Goal: Navigation & Orientation: Understand site structure

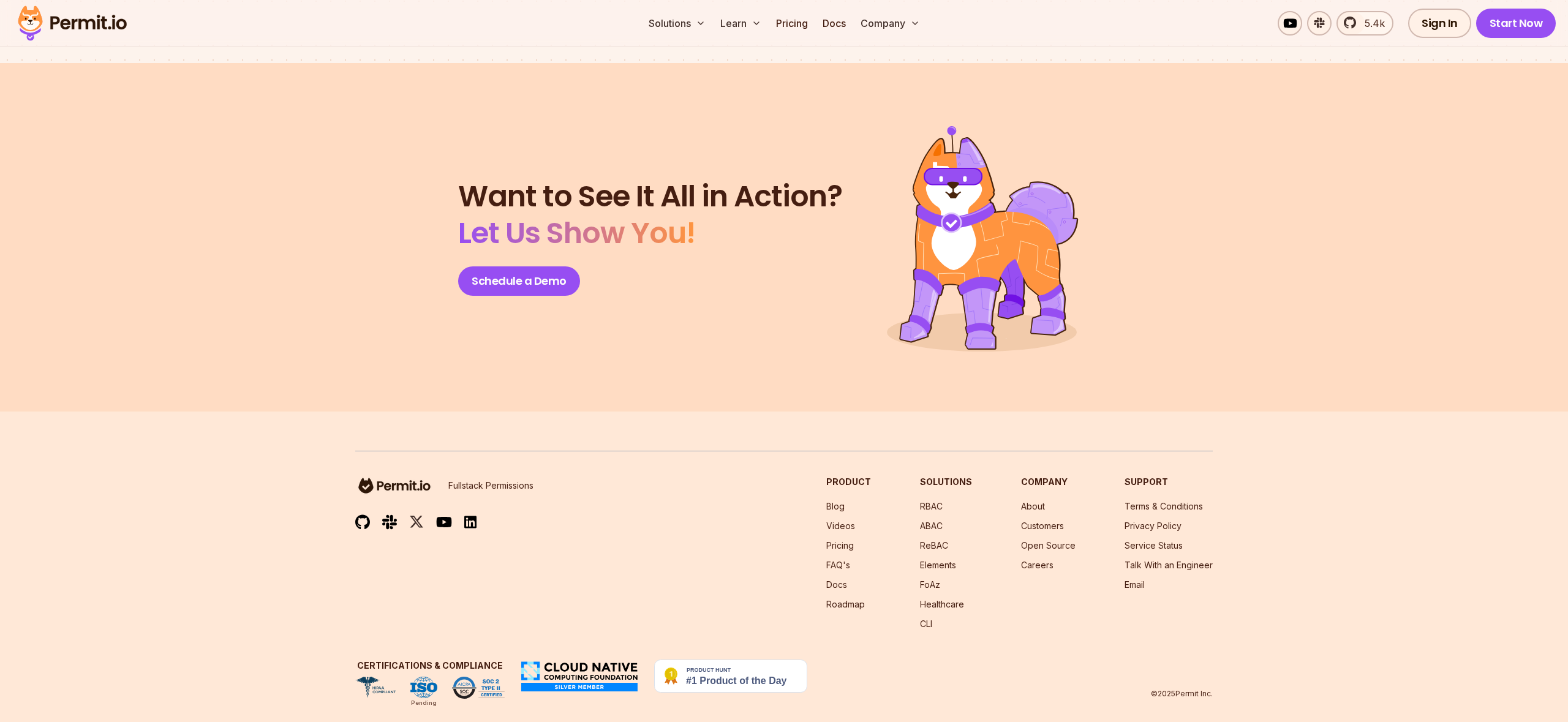
click at [1035, 500] on li "About" at bounding box center [1048, 505] width 55 height 12
click at [1040, 501] on link "About" at bounding box center [1033, 505] width 24 height 10
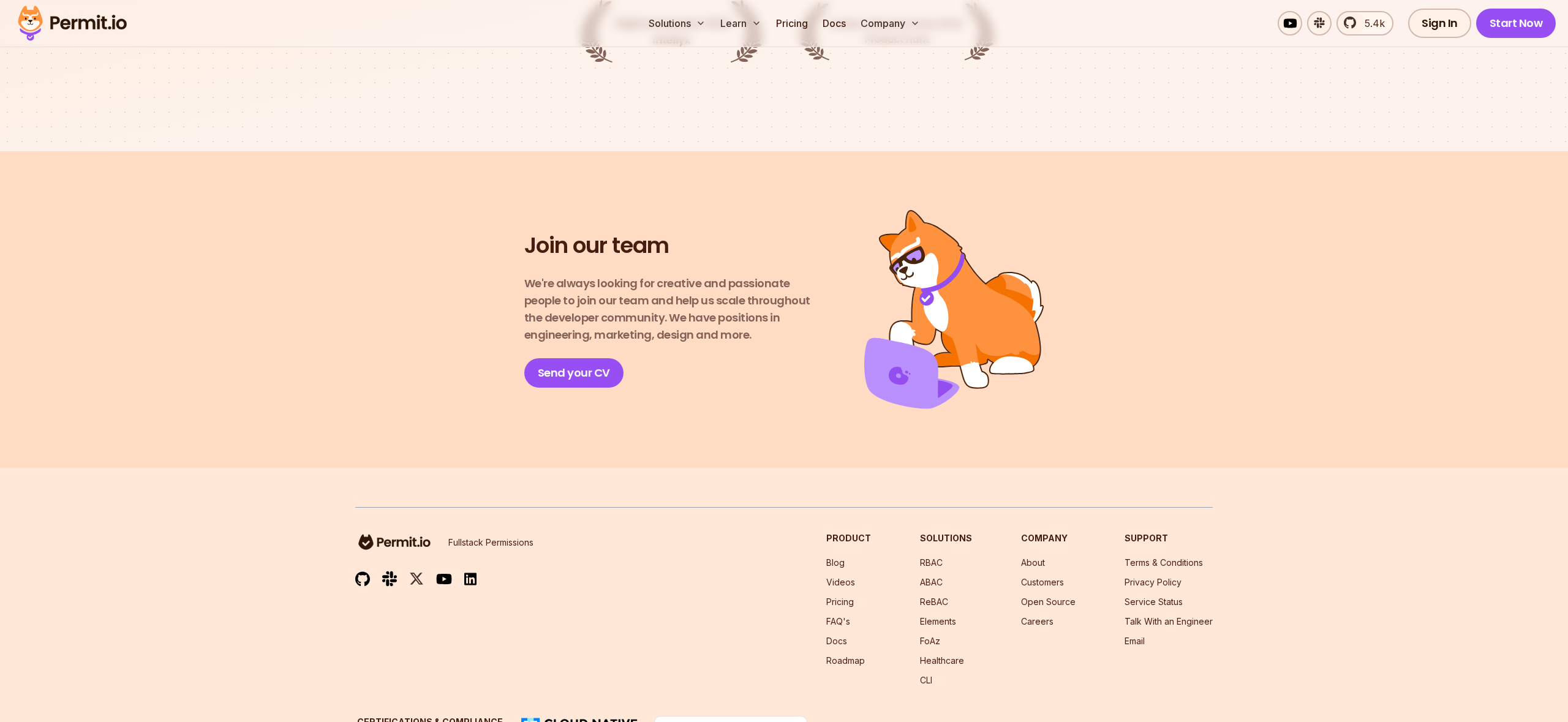
scroll to position [2022, 0]
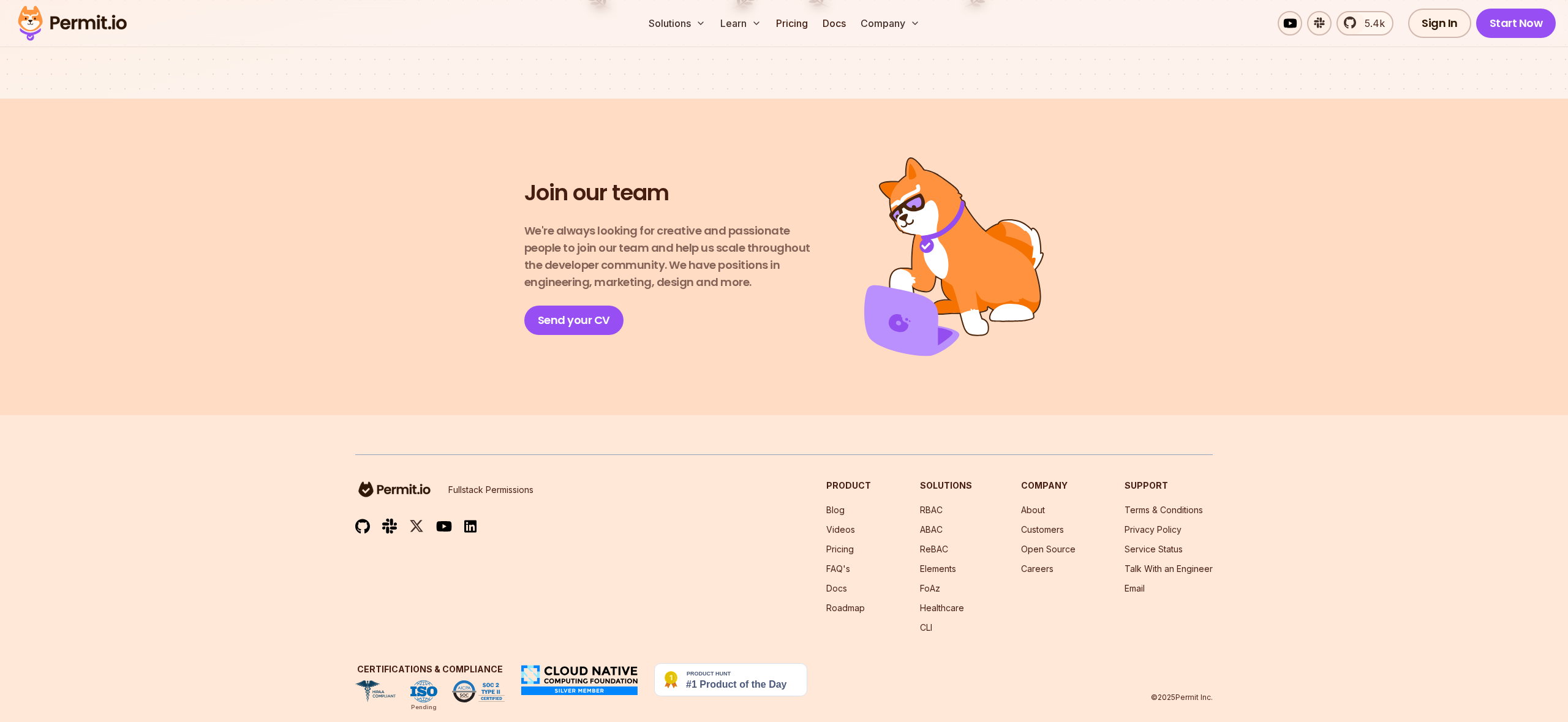
click at [842, 582] on li "Docs" at bounding box center [849, 588] width 44 height 12
click at [841, 583] on link "Docs" at bounding box center [837, 588] width 21 height 10
click at [844, 583] on link "Docs" at bounding box center [837, 588] width 21 height 10
